Goal: Register for event/course

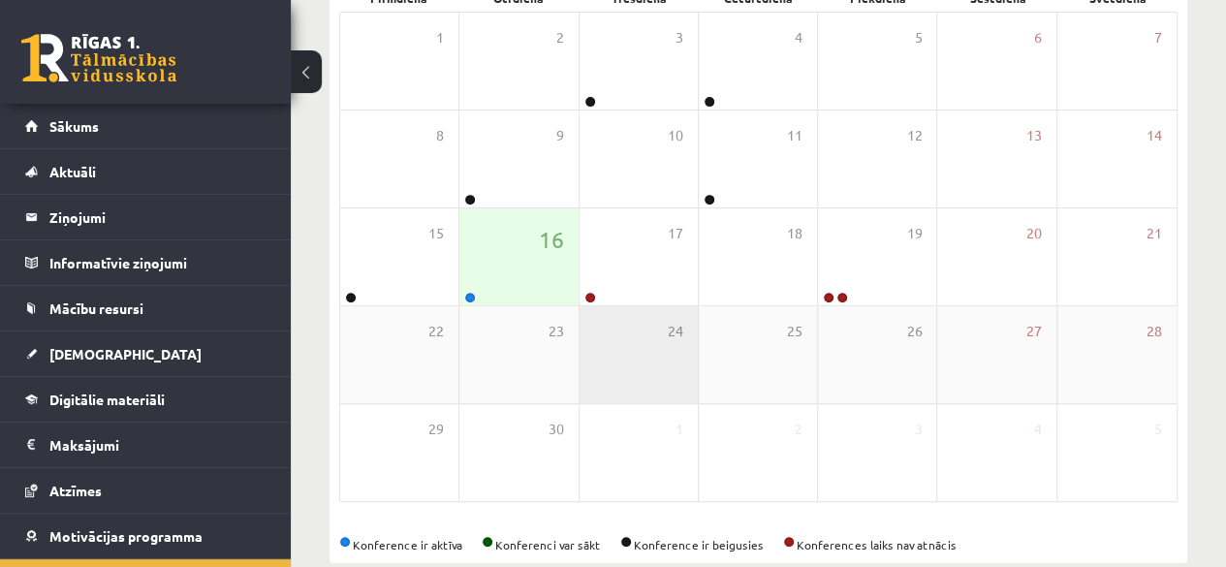
scroll to position [357, 0]
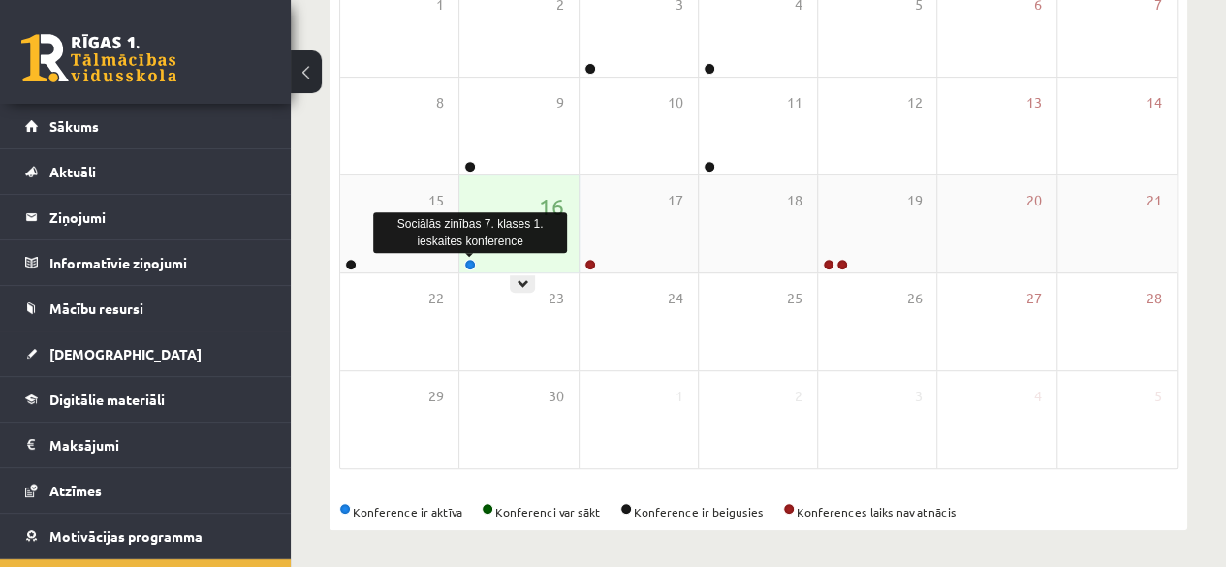
click at [471, 265] on link at bounding box center [470, 265] width 12 height 12
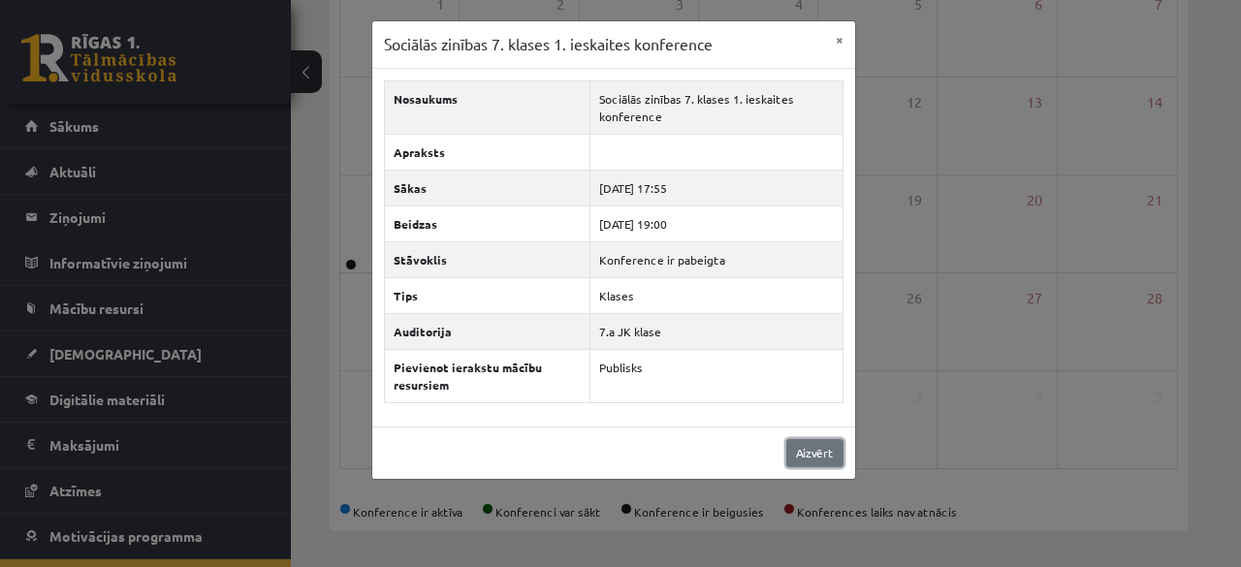
click at [813, 441] on link "Aizvērt" at bounding box center [814, 453] width 57 height 28
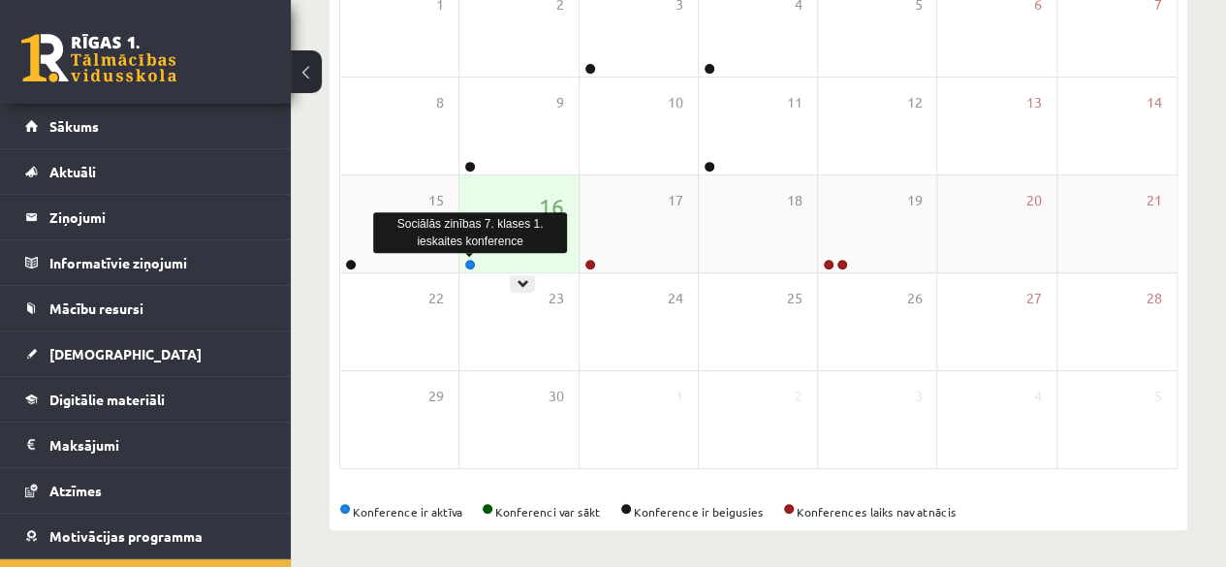
click at [469, 264] on link at bounding box center [470, 265] width 12 height 12
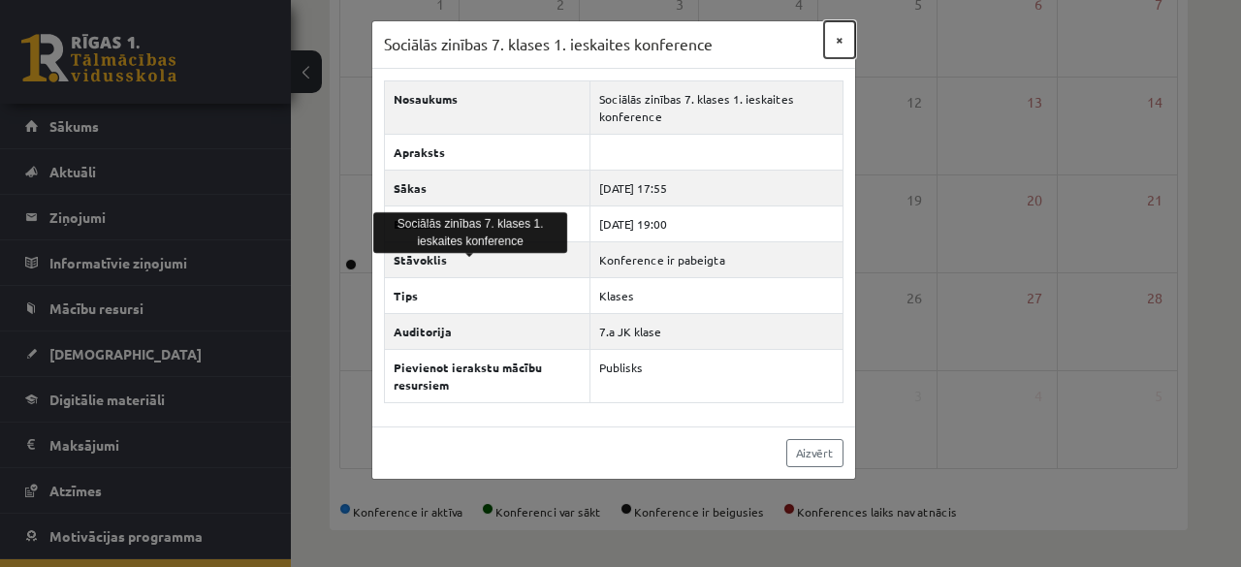
click at [835, 35] on button "×" at bounding box center [839, 39] width 31 height 37
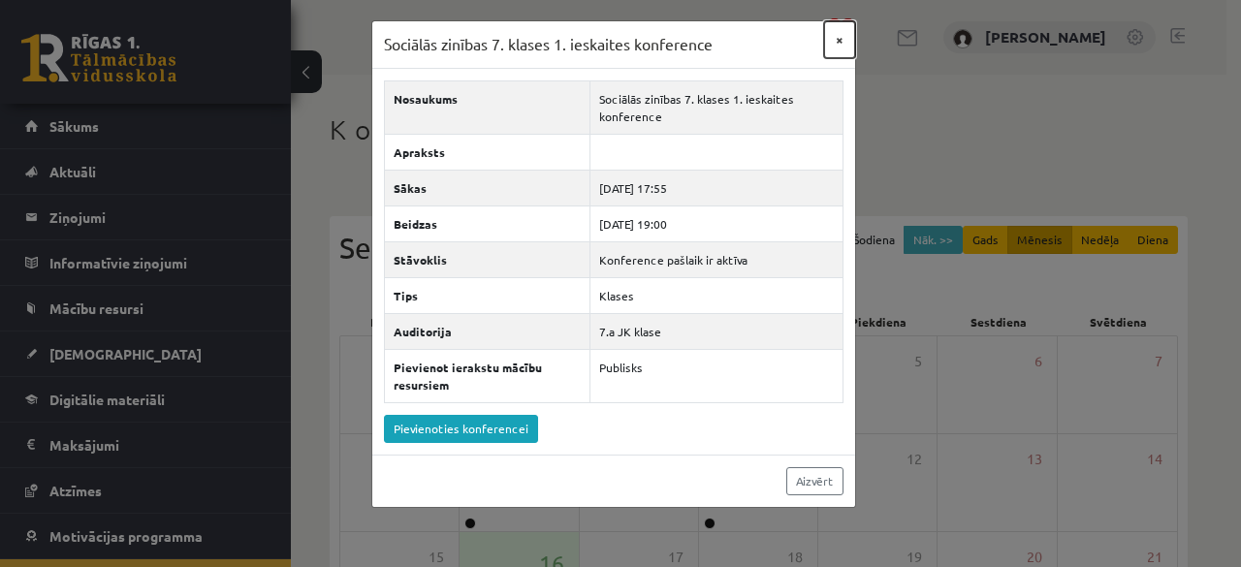
click at [838, 34] on button "×" at bounding box center [839, 39] width 31 height 37
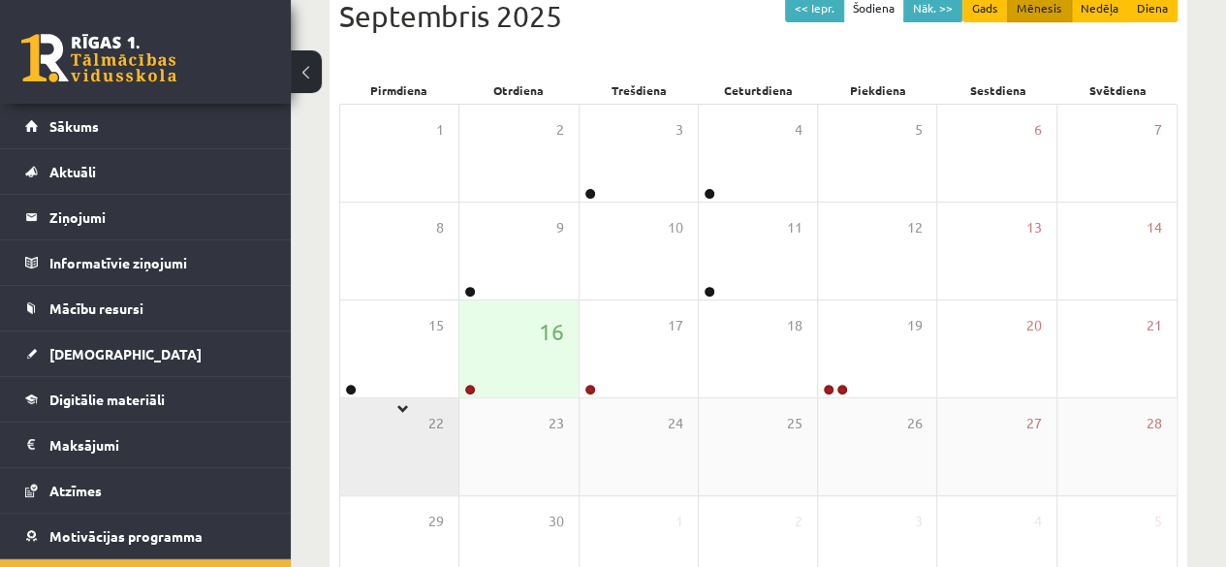
scroll to position [357, 0]
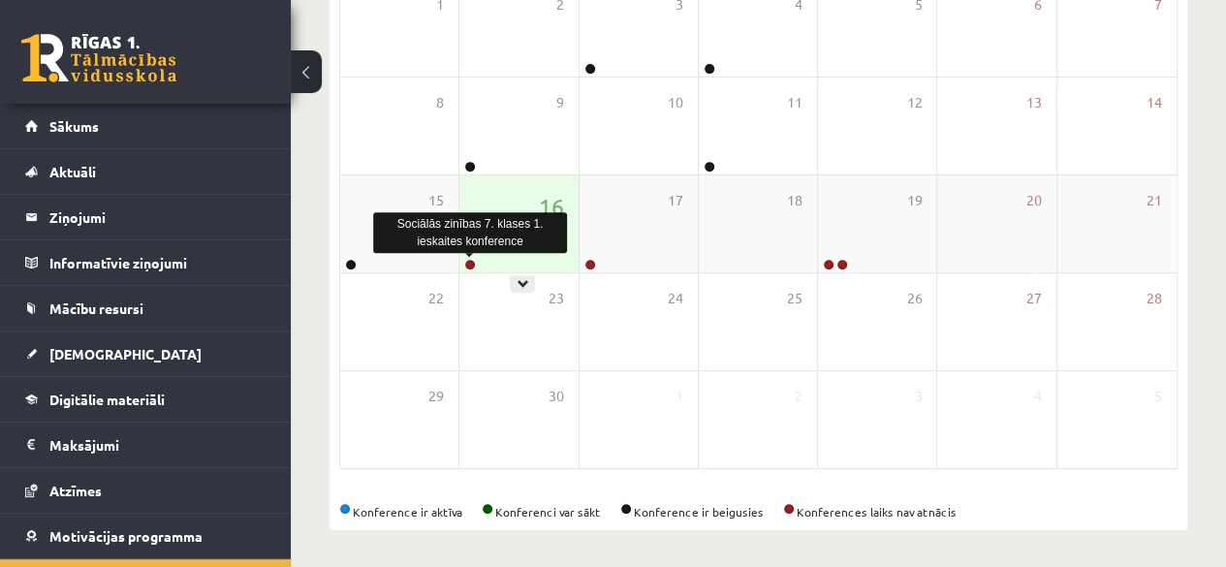
click at [473, 267] on link at bounding box center [470, 265] width 12 height 12
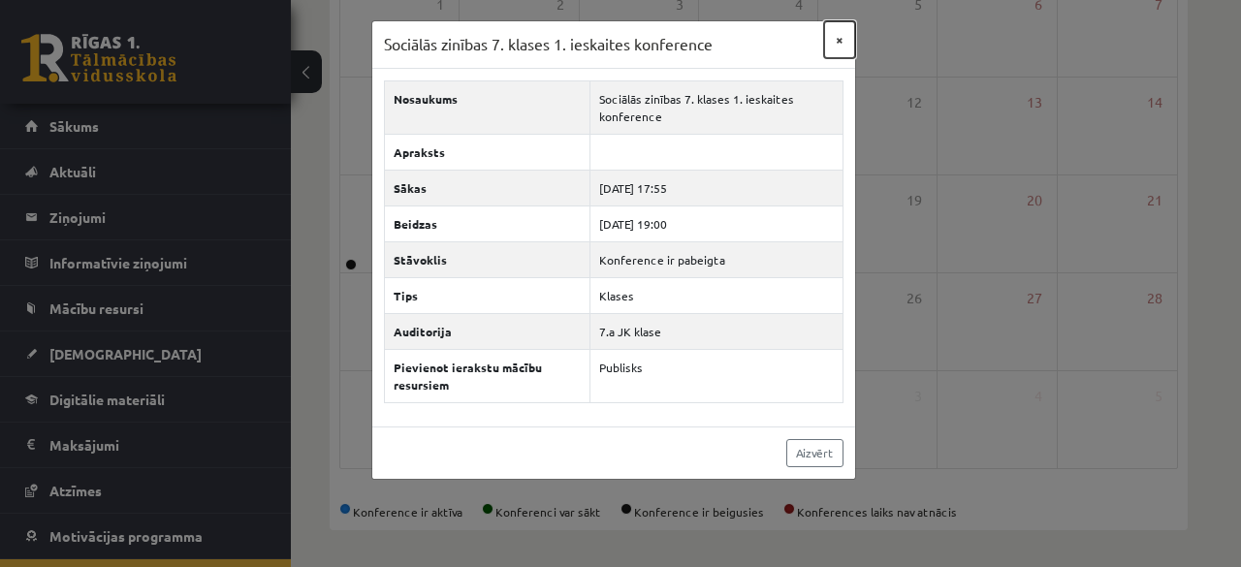
click at [836, 44] on button "×" at bounding box center [839, 39] width 31 height 37
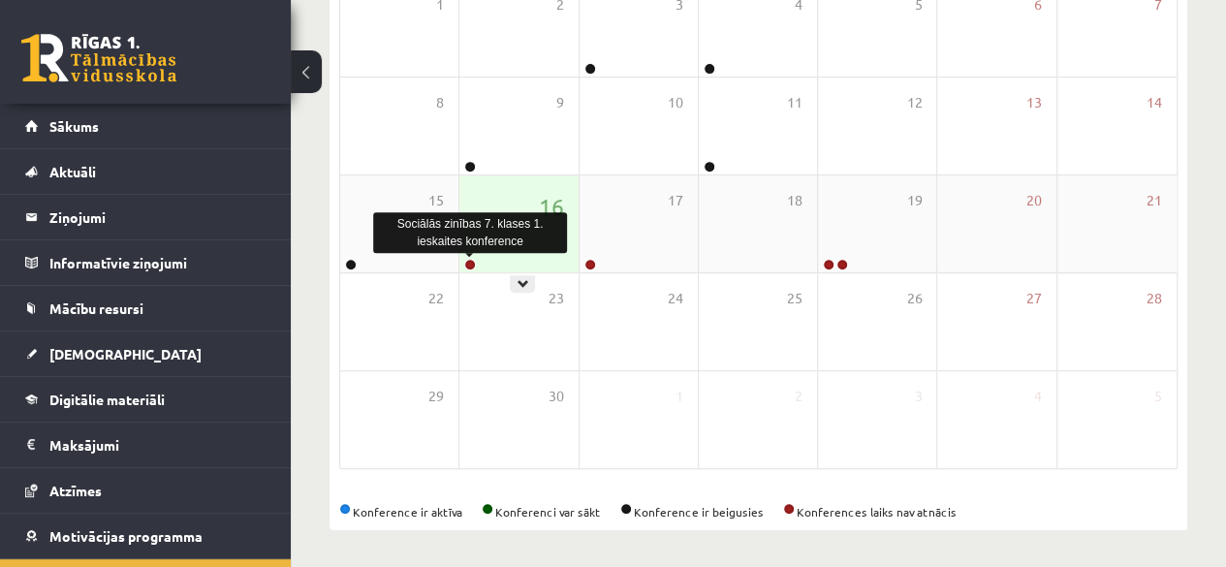
click at [472, 261] on link at bounding box center [470, 265] width 12 height 12
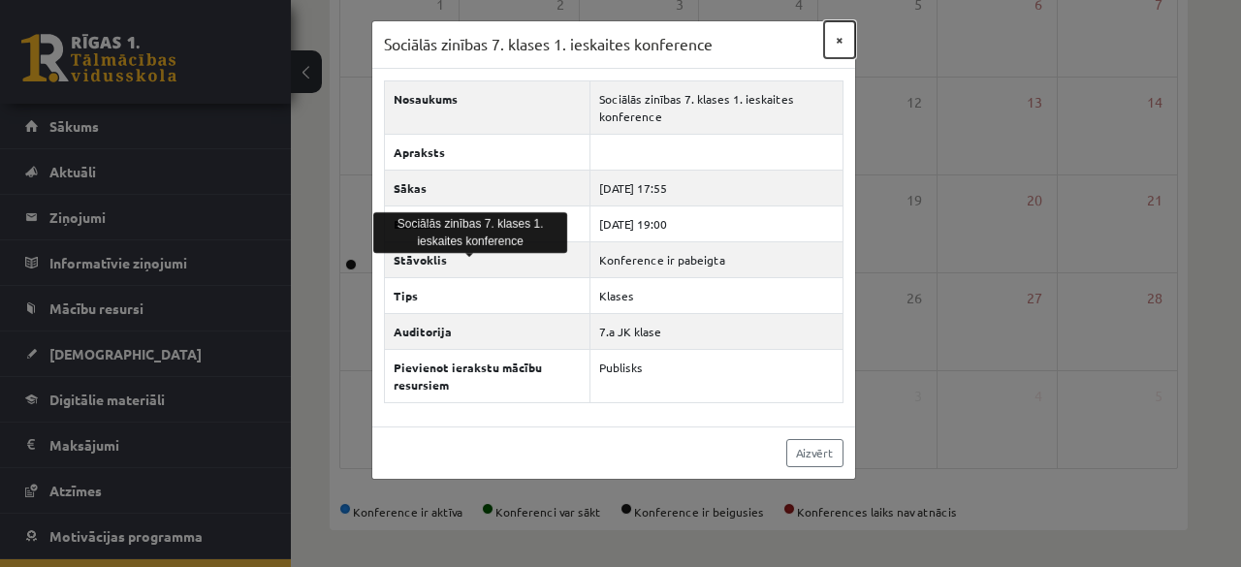
click at [839, 45] on button "×" at bounding box center [839, 39] width 31 height 37
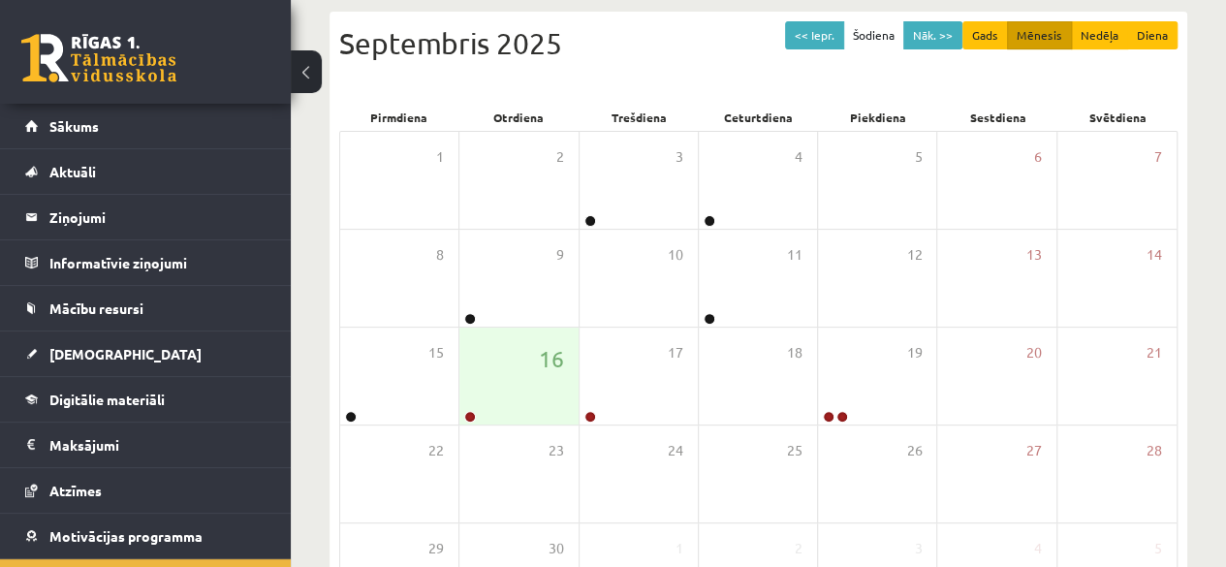
scroll to position [0, 0]
